Goal: Information Seeking & Learning: Understand process/instructions

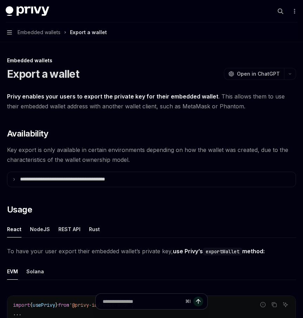
scroll to position [162, 0]
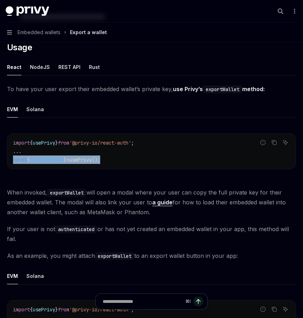
click at [13, 160] on code "import { usePrivy } from '@privy-io/react-auth' ; ... const { exportWallet } = …" at bounding box center [151, 150] width 277 height 25
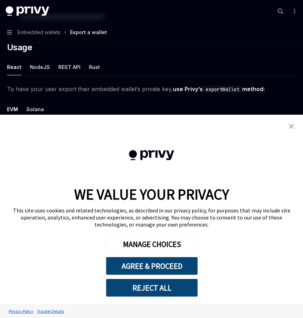
type textarea "*"
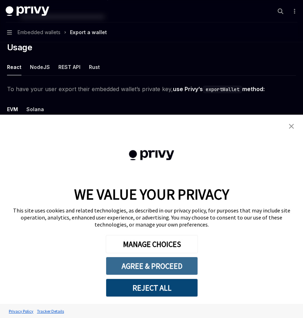
click at [178, 264] on button "AGREE & PROCEED" at bounding box center [152, 265] width 92 height 18
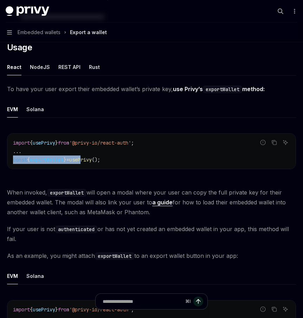
drag, startPoint x: 13, startPoint y: 160, endPoint x: 90, endPoint y: 159, distance: 76.9
click at [90, 159] on span "const { exportWallet } = usePrivy ();" at bounding box center [56, 159] width 87 height 6
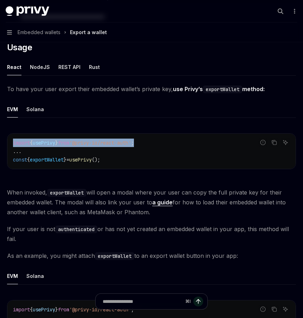
drag, startPoint x: 12, startPoint y: 142, endPoint x: 193, endPoint y: 142, distance: 180.6
click at [193, 142] on div "import { usePrivy } from '@privy-io/react-auth' ; ... const { exportWallet } = …" at bounding box center [151, 151] width 288 height 35
copy span "import { usePrivy } from '@privy-io/react-auth' ;"
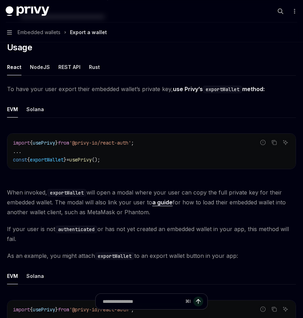
click at [57, 160] on span "exportWallet" at bounding box center [47, 159] width 34 height 6
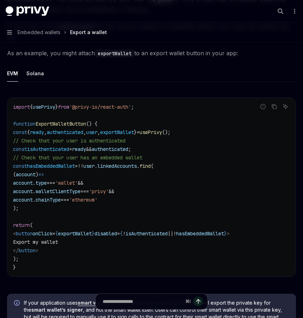
scroll to position [368, 0]
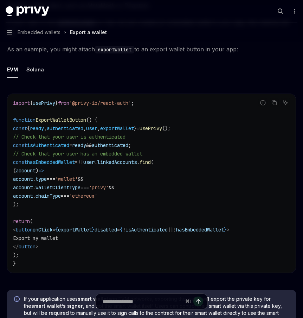
click at [134, 129] on span "exportWallet" at bounding box center [117, 128] width 34 height 6
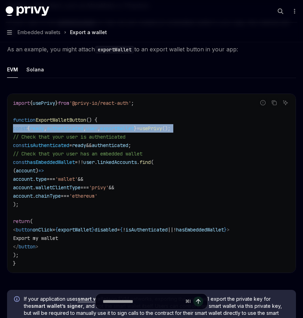
click at [134, 129] on span "exportWallet" at bounding box center [117, 128] width 34 height 6
copy code "const { ready , authenticated , user , exportWallet } = usePrivy ();"
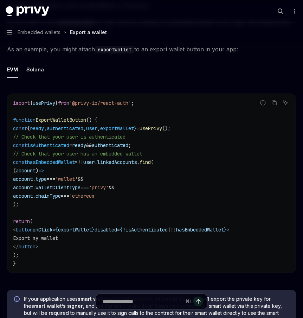
click at [134, 125] on span "exportWallet" at bounding box center [117, 128] width 34 height 6
copy span "exportWallet"
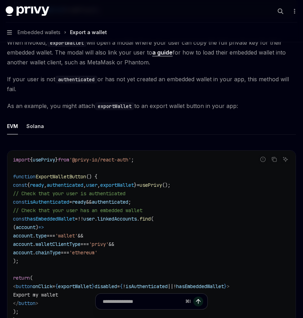
scroll to position [462, 0]
